Goal: Task Accomplishment & Management: Use online tool/utility

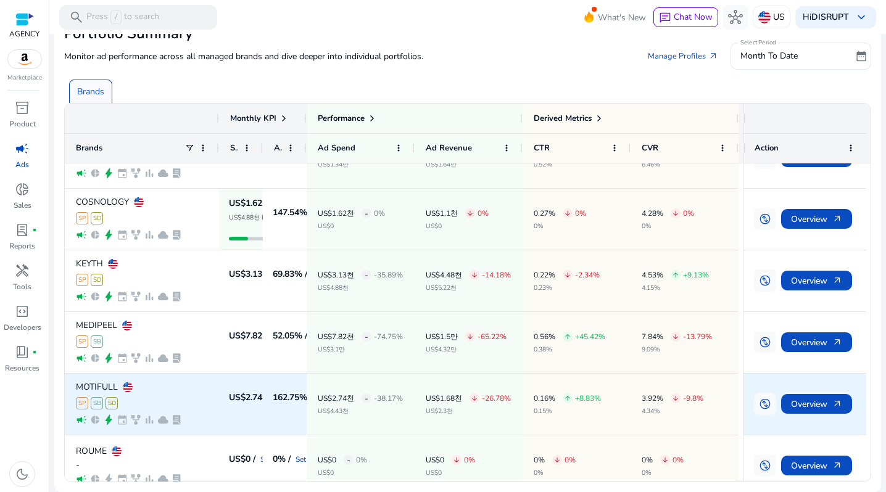
scroll to position [283, 0]
click at [792, 405] on span "Overview arrow_outward" at bounding box center [816, 404] width 51 height 25
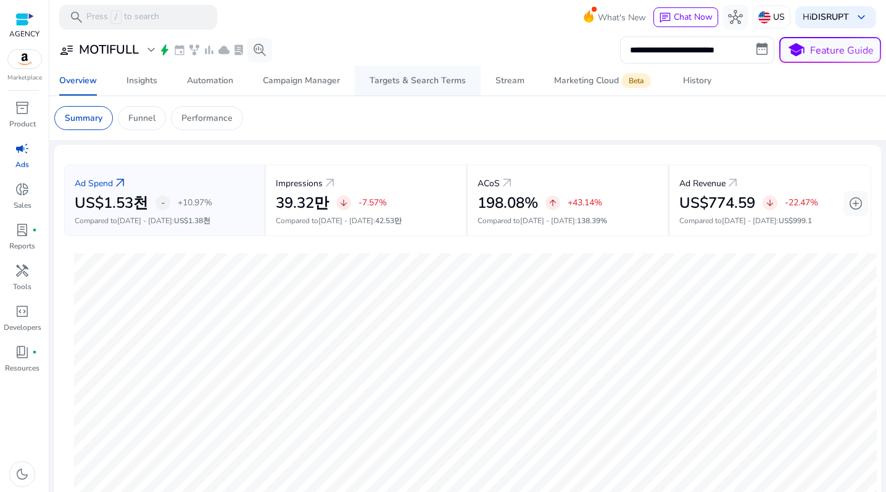
click at [382, 78] on div "Targets & Search Terms" at bounding box center [417, 80] width 96 height 9
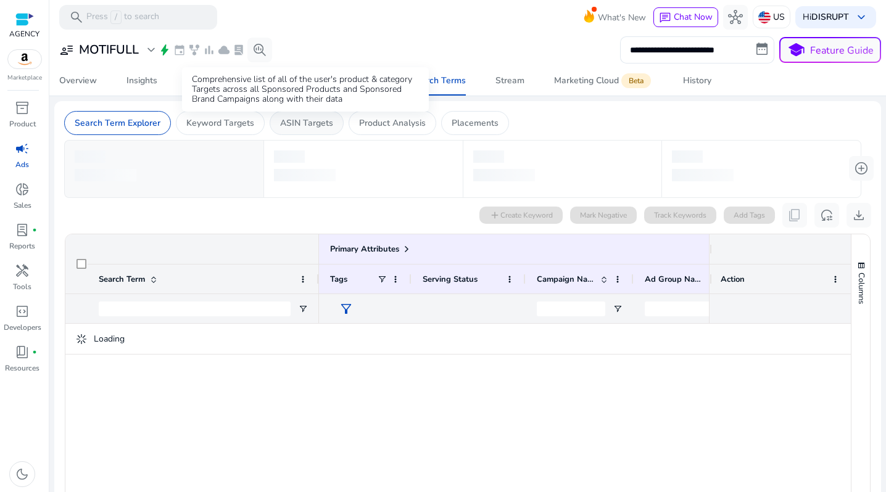
click at [301, 126] on p "ASIN Targets" at bounding box center [306, 123] width 53 height 13
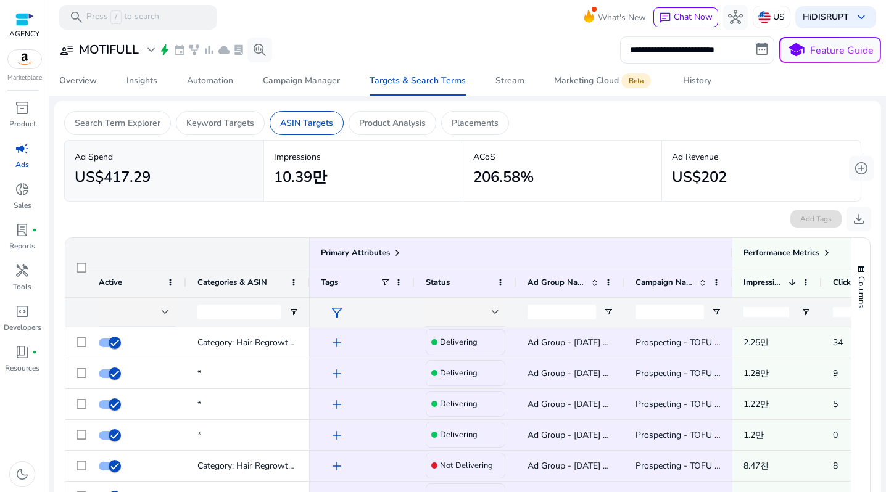
click at [227, 285] on span "Categories & ASIN" at bounding box center [232, 282] width 70 height 11
click at [125, 128] on p "Search Term Explorer" at bounding box center [118, 123] width 86 height 13
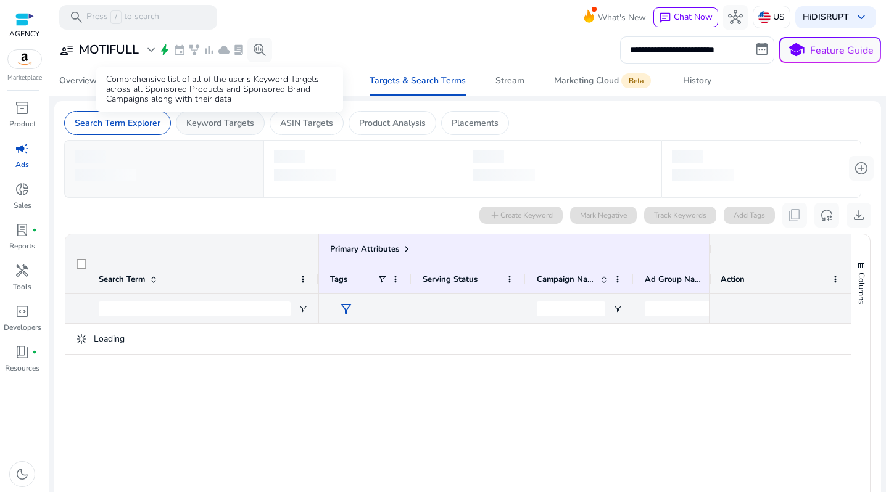
click at [212, 126] on p "Keyword Targets" at bounding box center [220, 123] width 68 height 13
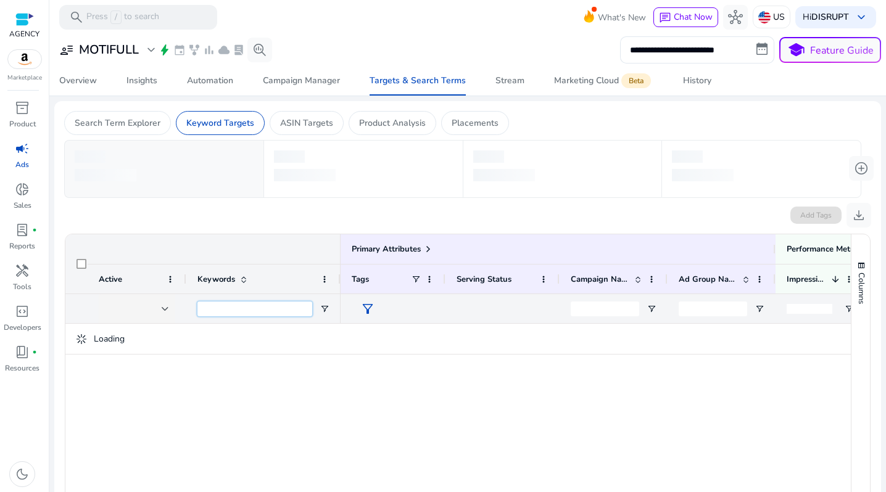
click at [224, 309] on input "Keywords Filter Input" at bounding box center [254, 309] width 115 height 15
paste input "**********"
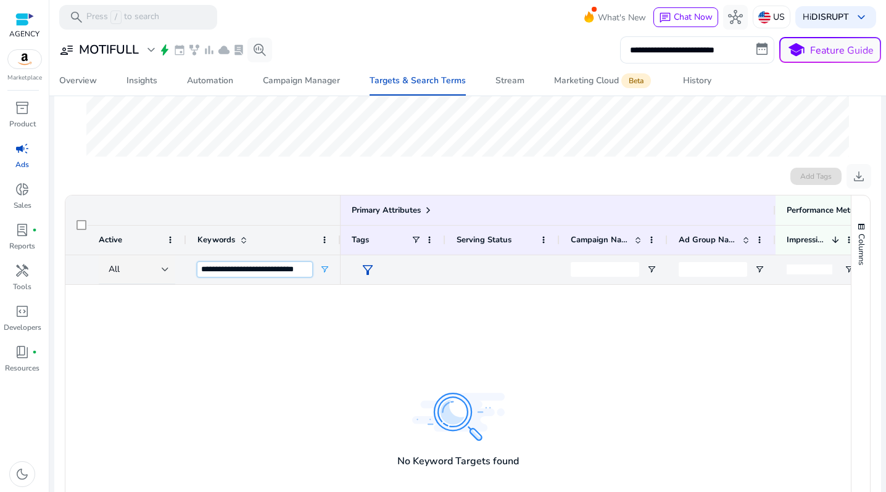
scroll to position [303, 0]
type input "**********"
drag, startPoint x: 247, startPoint y: 269, endPoint x: 348, endPoint y: 269, distance: 101.1
click at [348, 269] on div "Primary Attributes Active Keywords" at bounding box center [457, 240] width 785 height 89
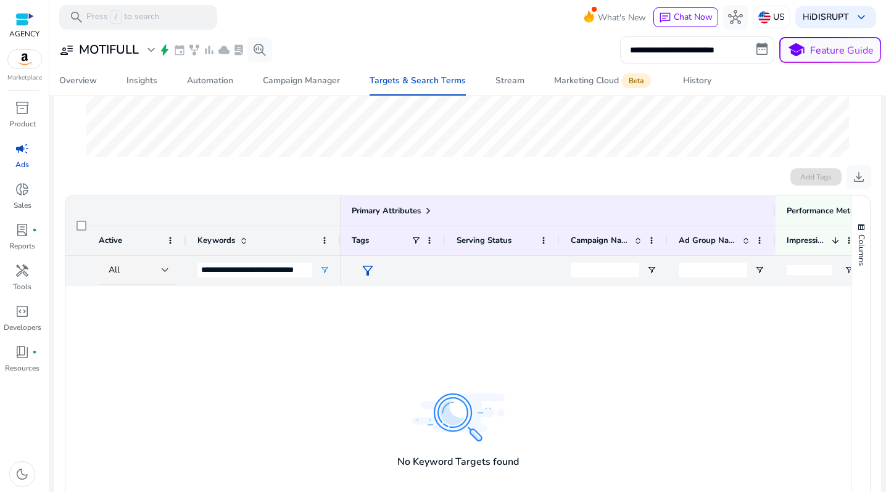
click at [233, 173] on div "Add Tags download" at bounding box center [467, 177] width 807 height 25
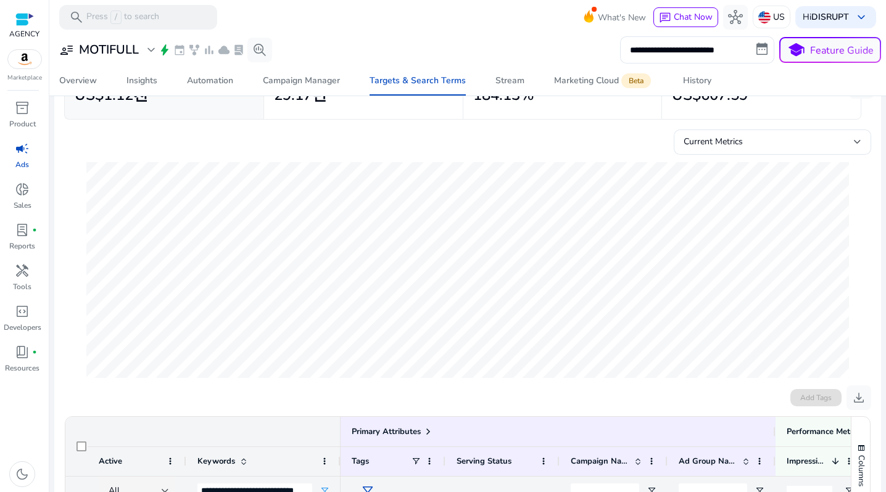
scroll to position [0, 0]
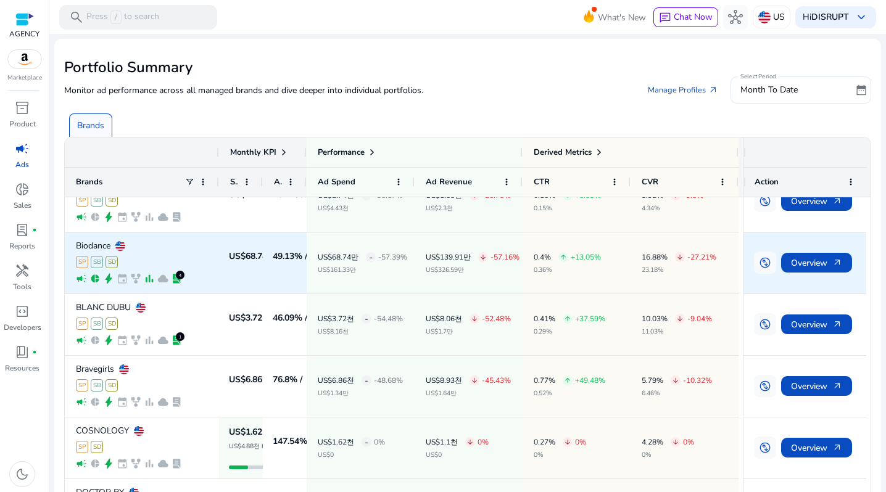
scroll to position [270, 0]
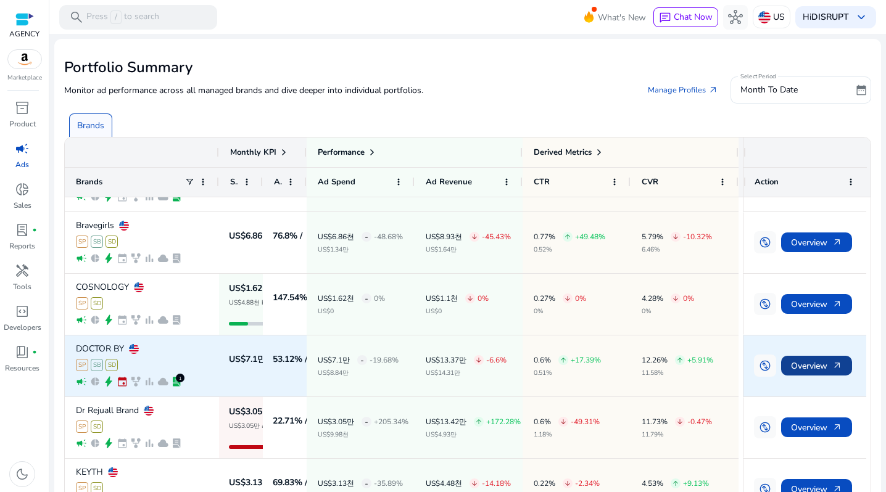
click at [794, 364] on span "Overview arrow_outward" at bounding box center [816, 365] width 51 height 25
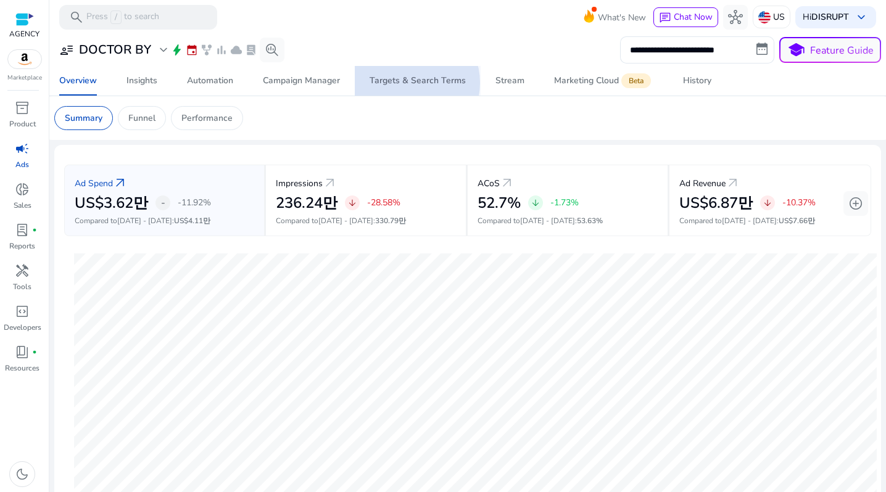
click at [408, 83] on div "Targets & Search Terms" at bounding box center [417, 80] width 96 height 9
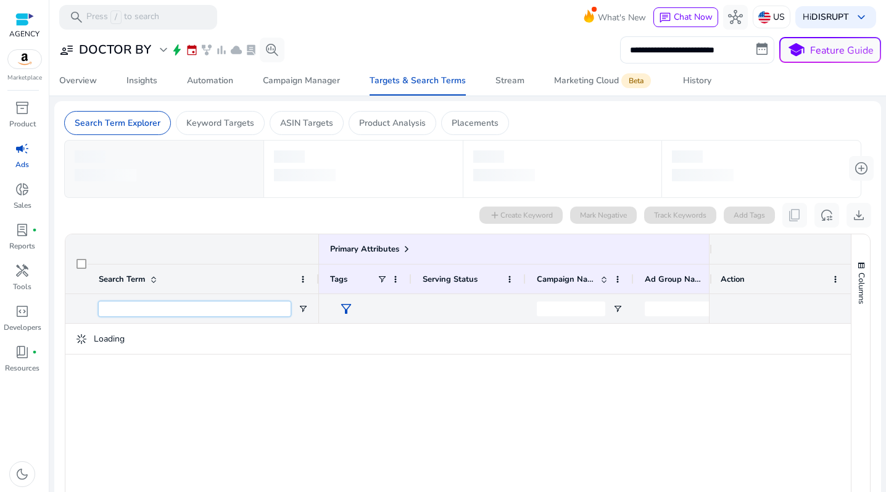
click at [130, 308] on input "Search Term Filter Input" at bounding box center [195, 309] width 192 height 15
paste input "**********"
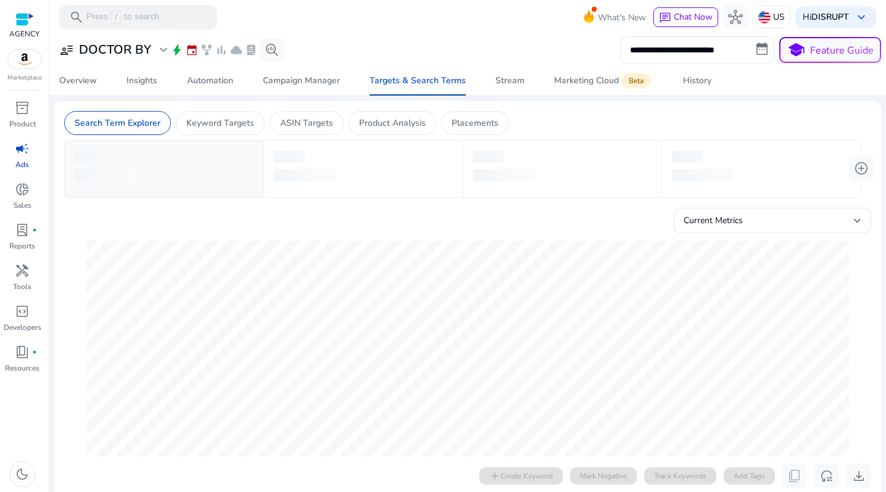
type input "**********"
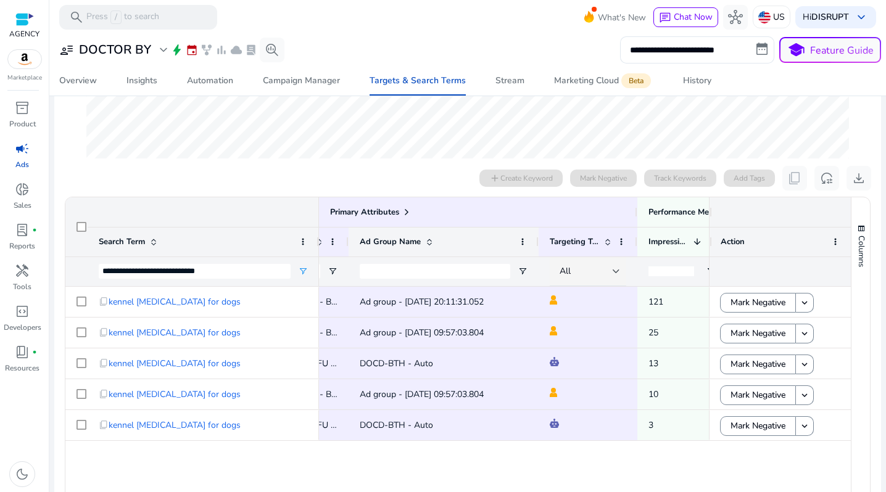
drag, startPoint x: 454, startPoint y: 241, endPoint x: 551, endPoint y: 241, distance: 97.4
click at [540, 241] on div at bounding box center [537, 242] width 5 height 29
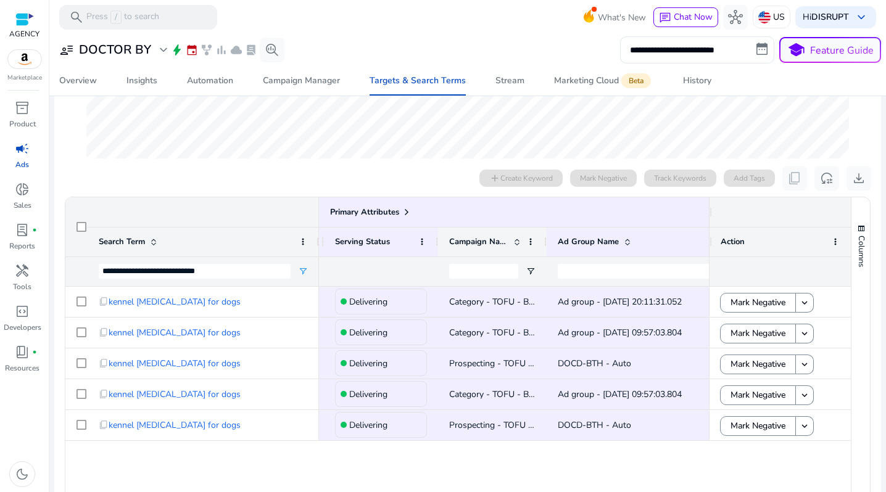
drag, startPoint x: 543, startPoint y: 237, endPoint x: 625, endPoint y: 237, distance: 82.0
click at [548, 237] on div at bounding box center [545, 242] width 5 height 29
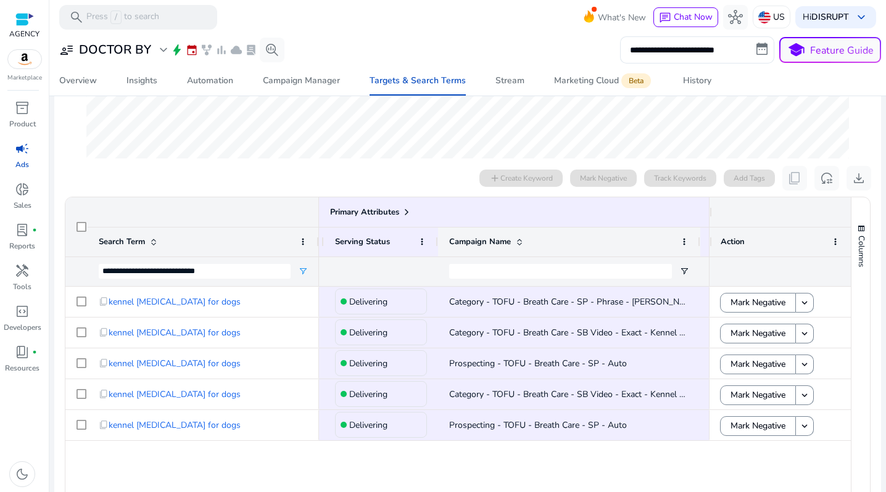
drag, startPoint x: 625, startPoint y: 237, endPoint x: 696, endPoint y: 234, distance: 71.0
click at [697, 235] on div at bounding box center [699, 242] width 5 height 29
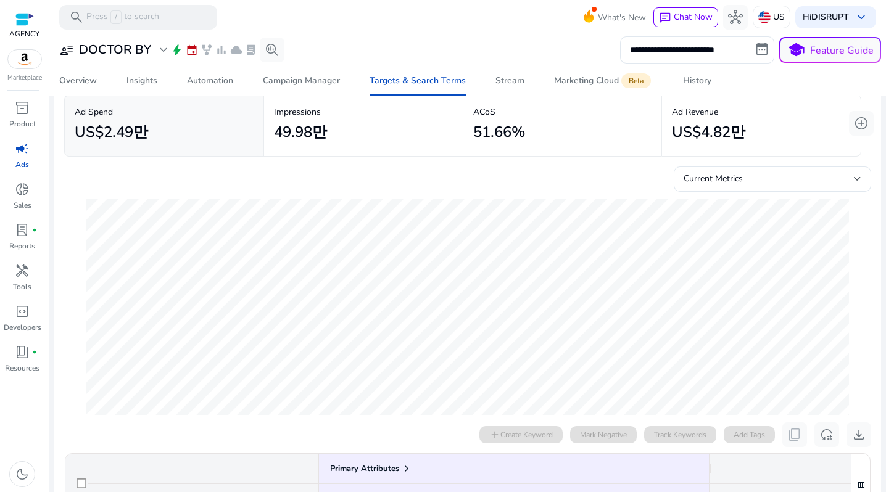
scroll to position [37, 0]
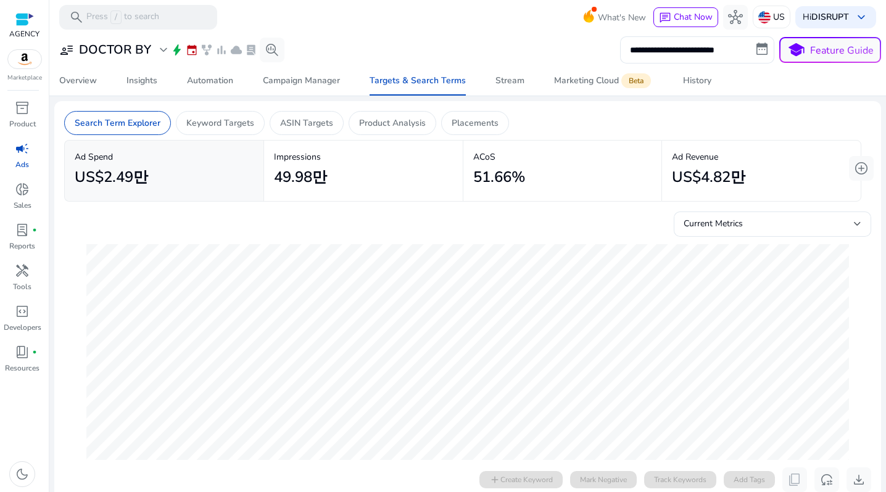
scroll to position [0, 106]
